Goal: Task Accomplishment & Management: Manage account settings

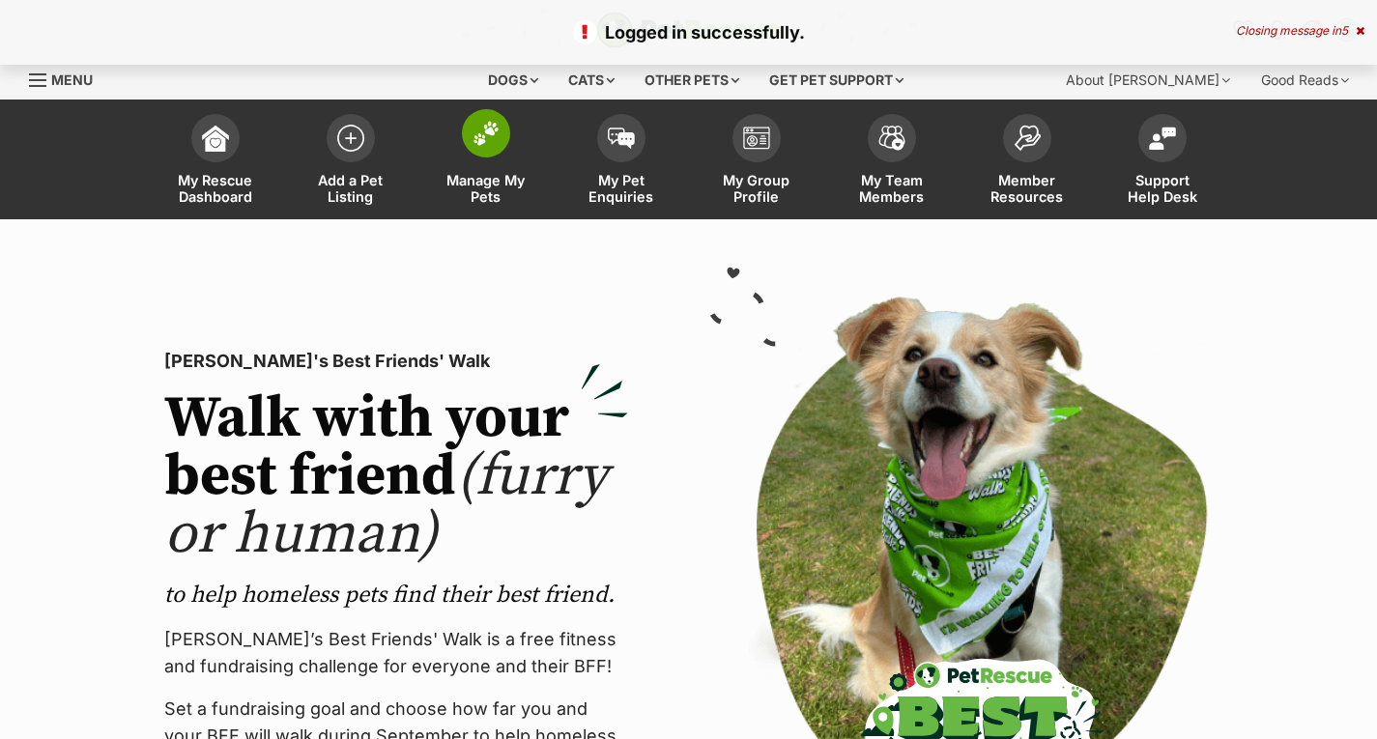
click at [471, 179] on span "Manage My Pets" at bounding box center [486, 188] width 87 height 33
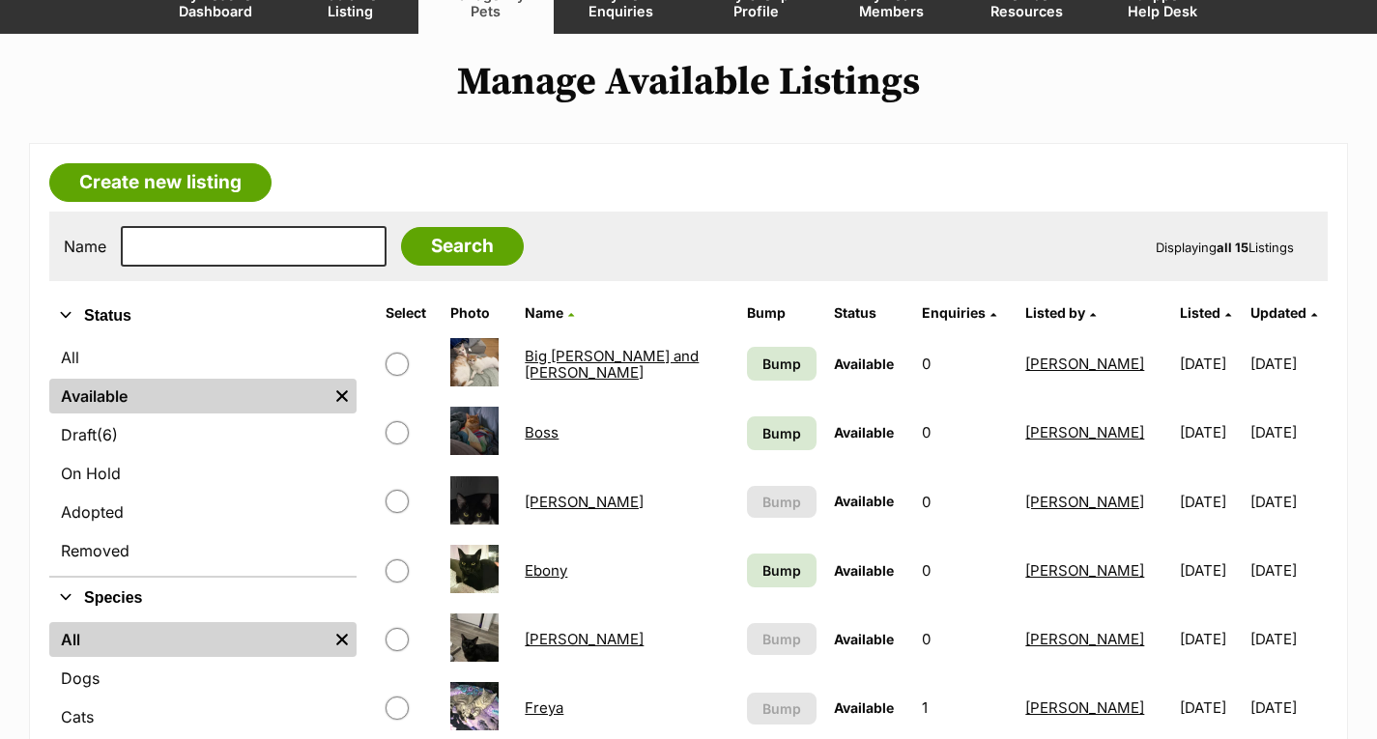
scroll to position [193, 0]
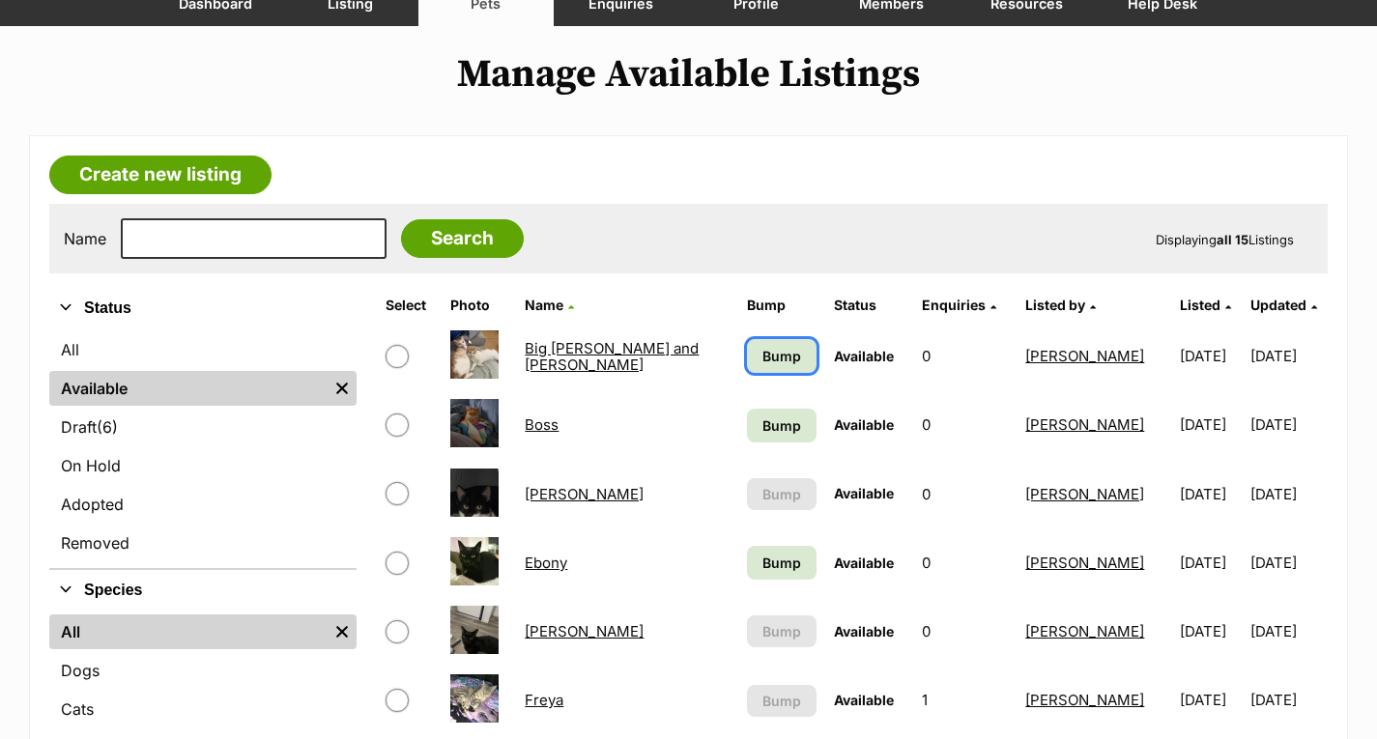
click at [765, 361] on span "Bump" at bounding box center [781, 356] width 39 height 20
click at [765, 435] on span "Bump" at bounding box center [781, 426] width 39 height 20
click at [762, 570] on span "Bump" at bounding box center [781, 563] width 39 height 20
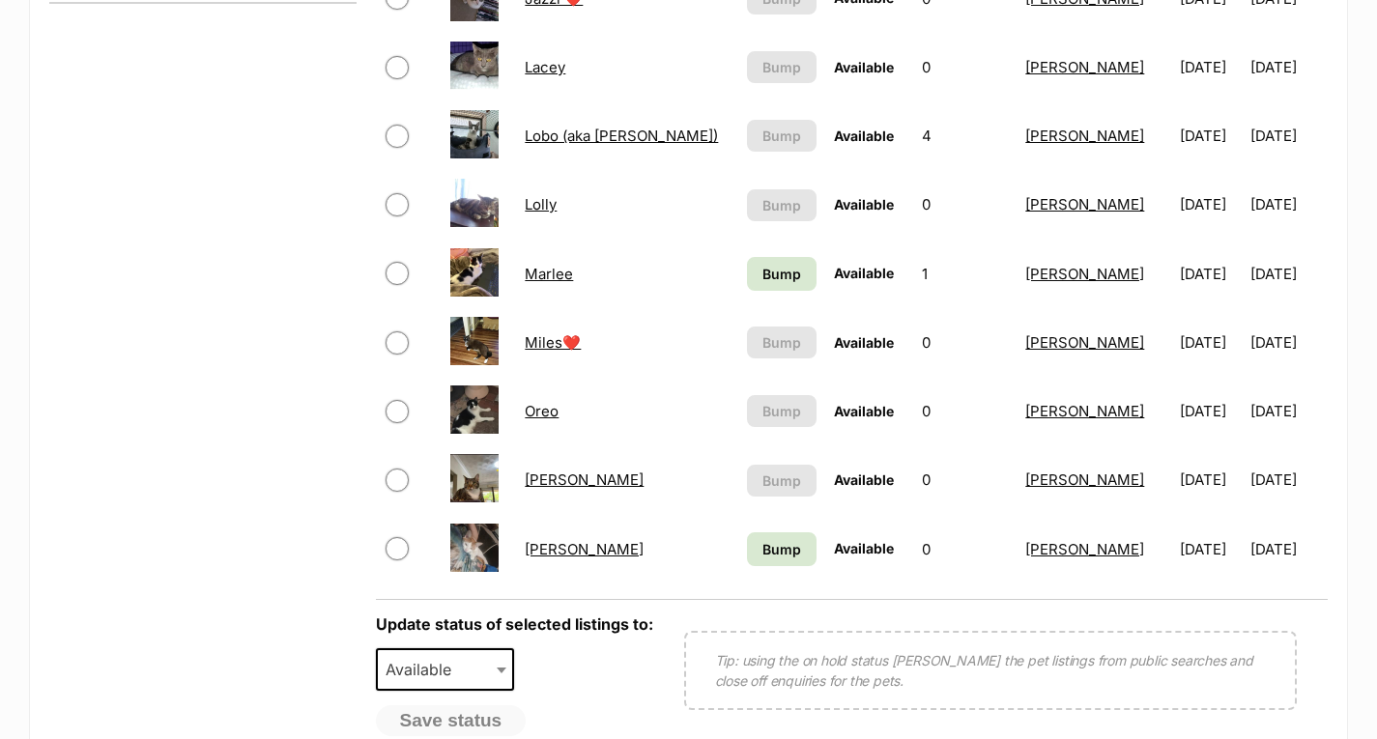
scroll to position [966, 0]
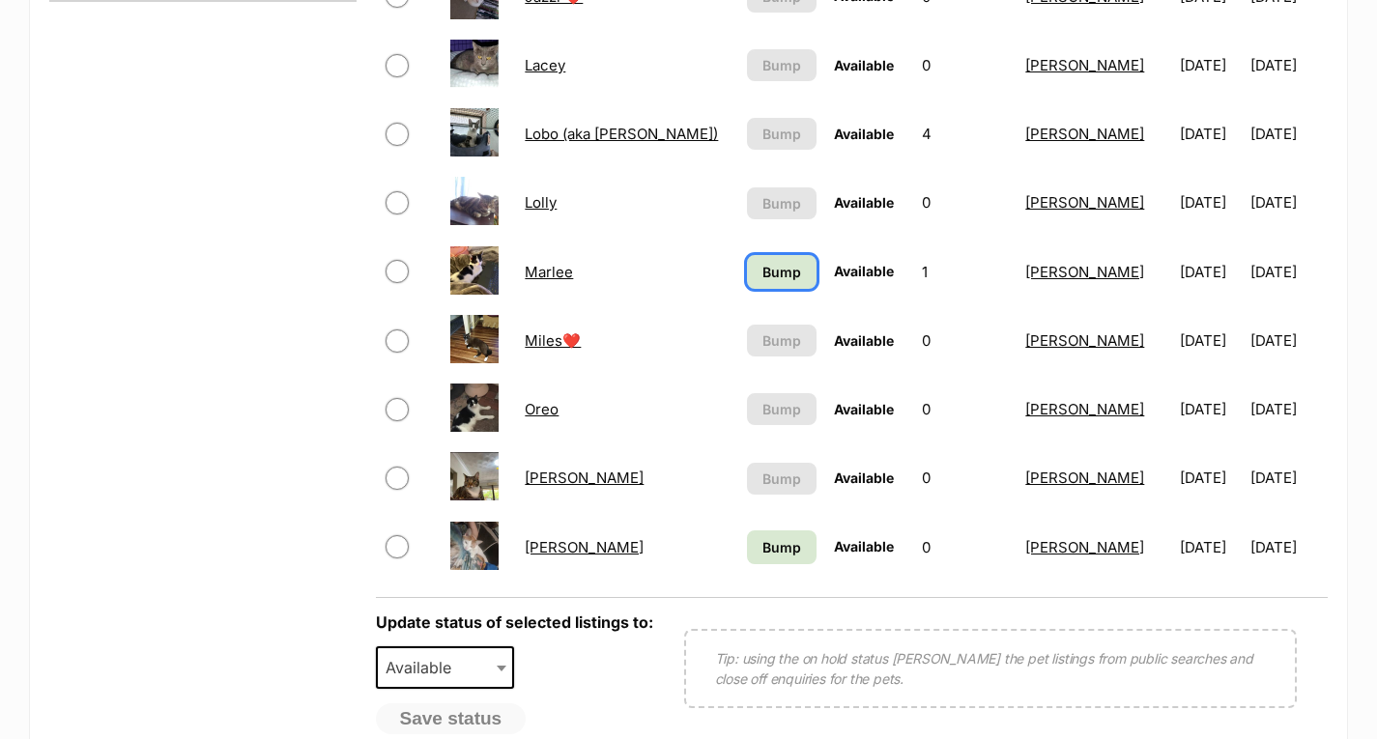
click at [765, 274] on span "Bump" at bounding box center [781, 272] width 39 height 20
click at [762, 539] on span "Bump" at bounding box center [781, 547] width 39 height 20
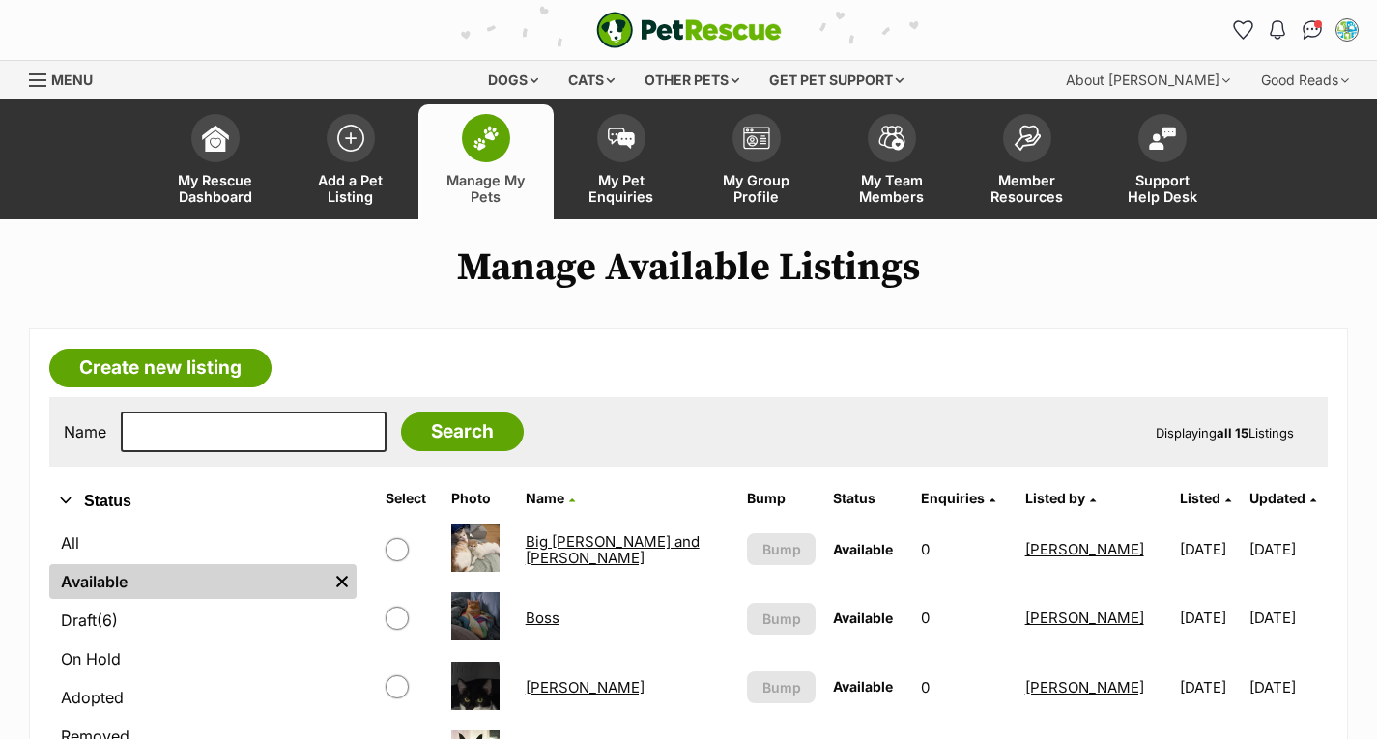
click at [25, 77] on div "Dogs Find a dog on PetRescue View all dogs Browse all of the doggos looking for…" at bounding box center [688, 80] width 1377 height 39
click at [36, 81] on div "Menu" at bounding box center [38, 79] width 19 height 15
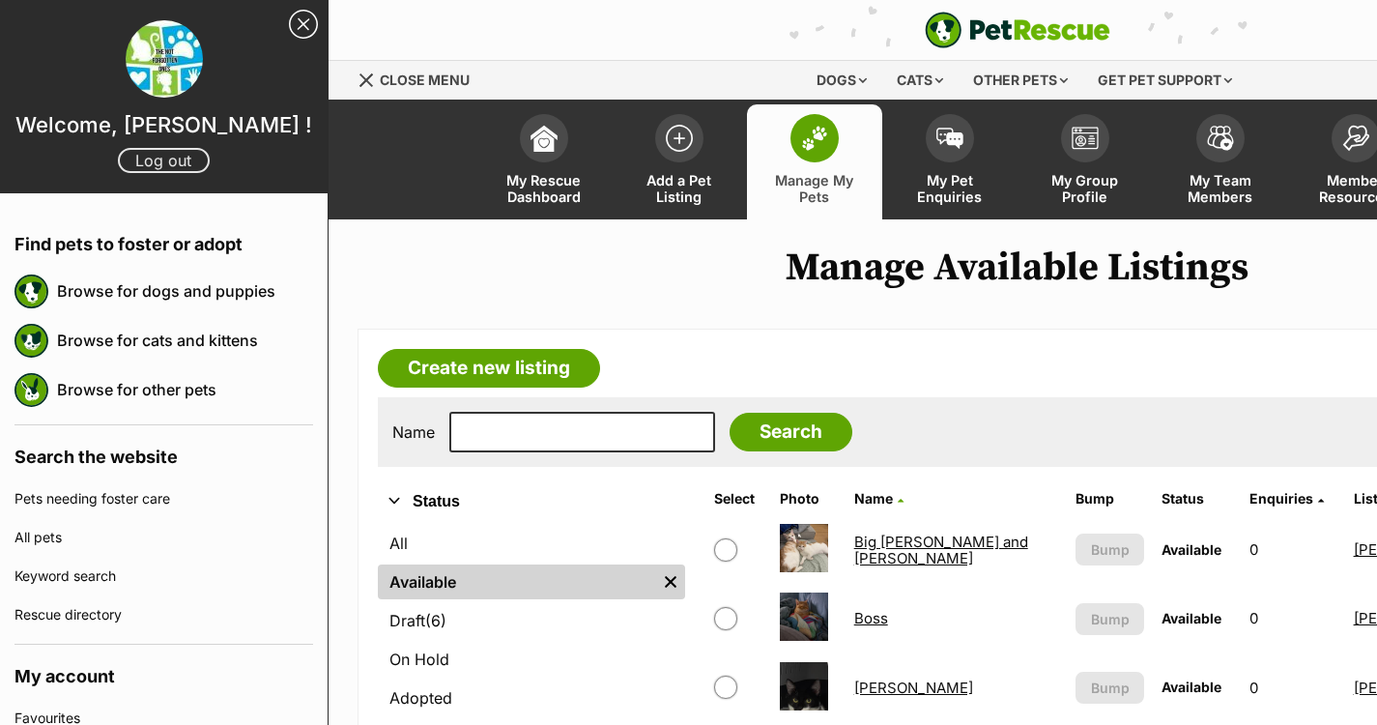
click at [149, 162] on link "Log out" at bounding box center [164, 160] width 92 height 25
